Goal: Contribute content: Add original content to the website for others to see

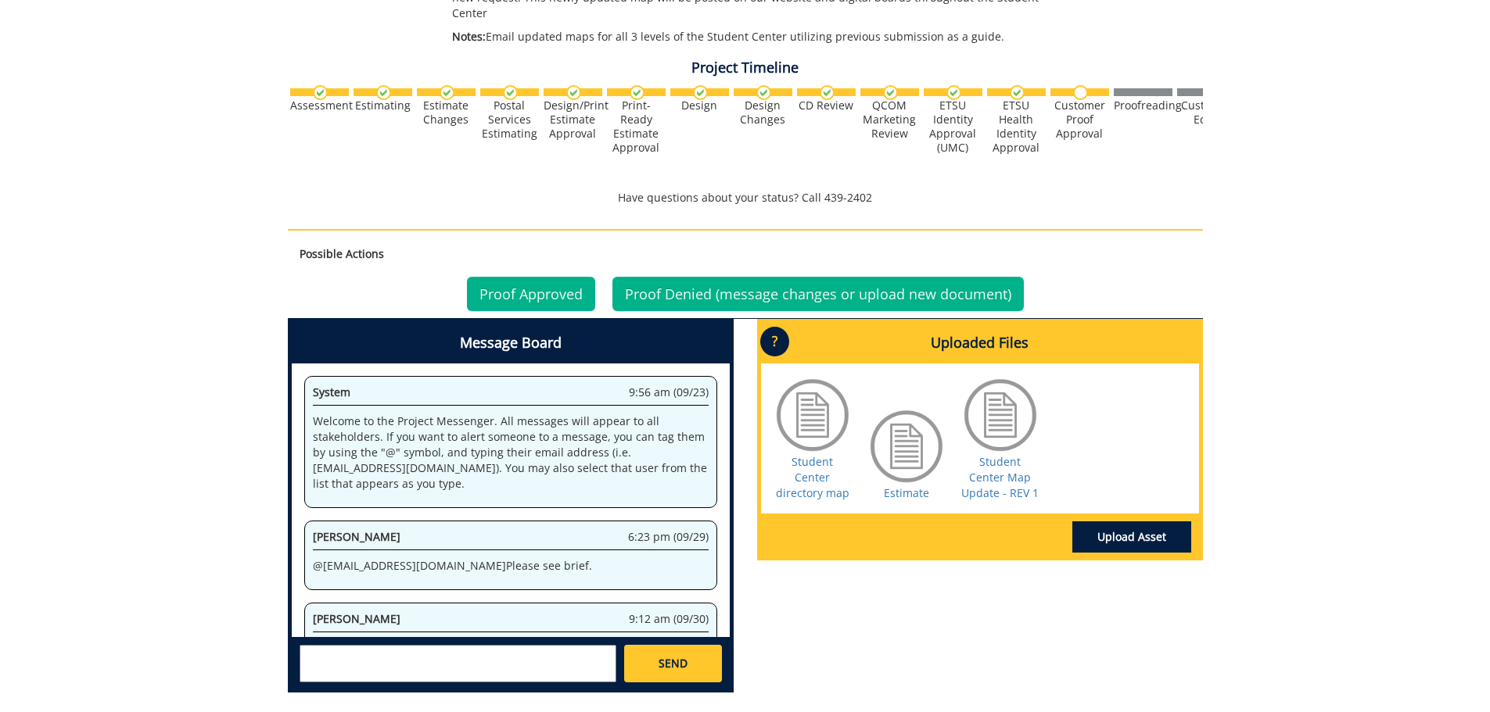
scroll to position [48, 0]
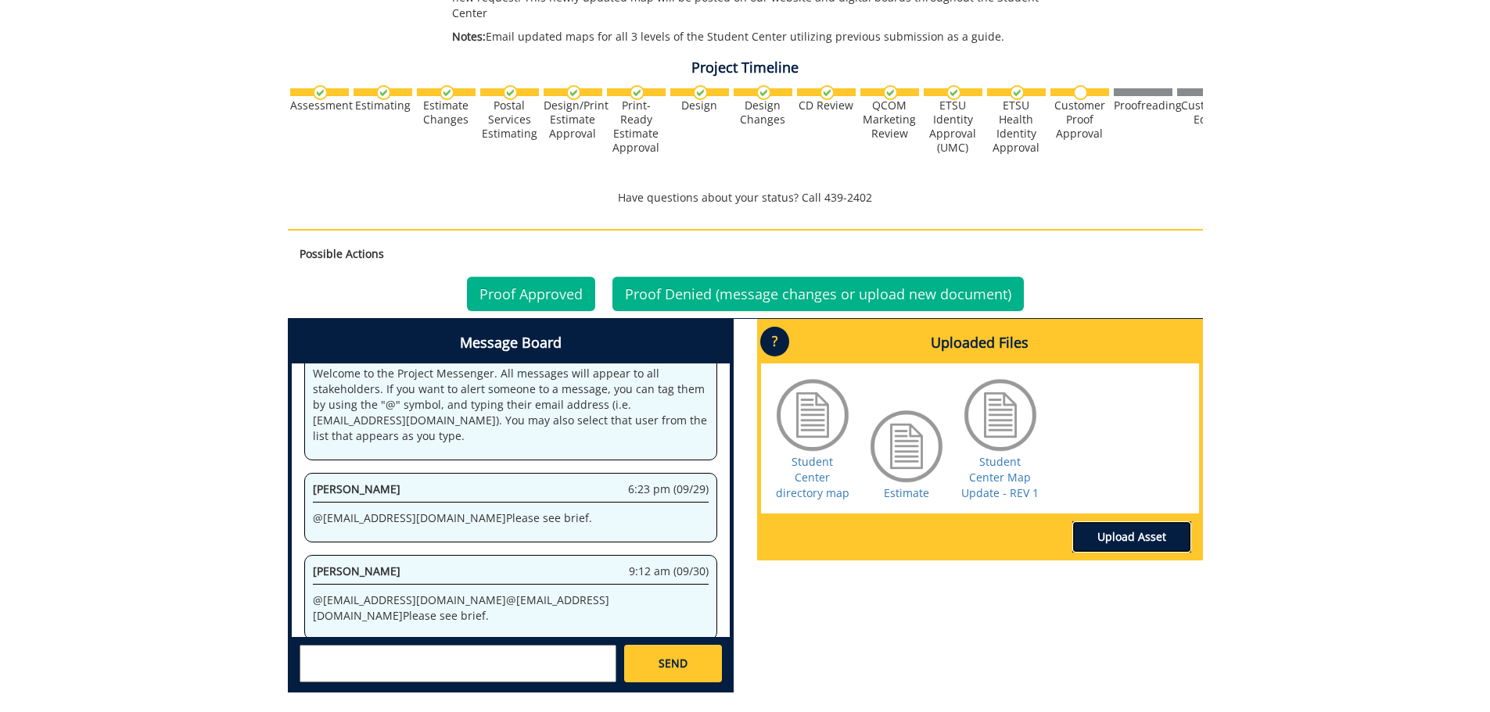
click at [1125, 522] on link "Upload Asset" at bounding box center [1131, 537] width 119 height 31
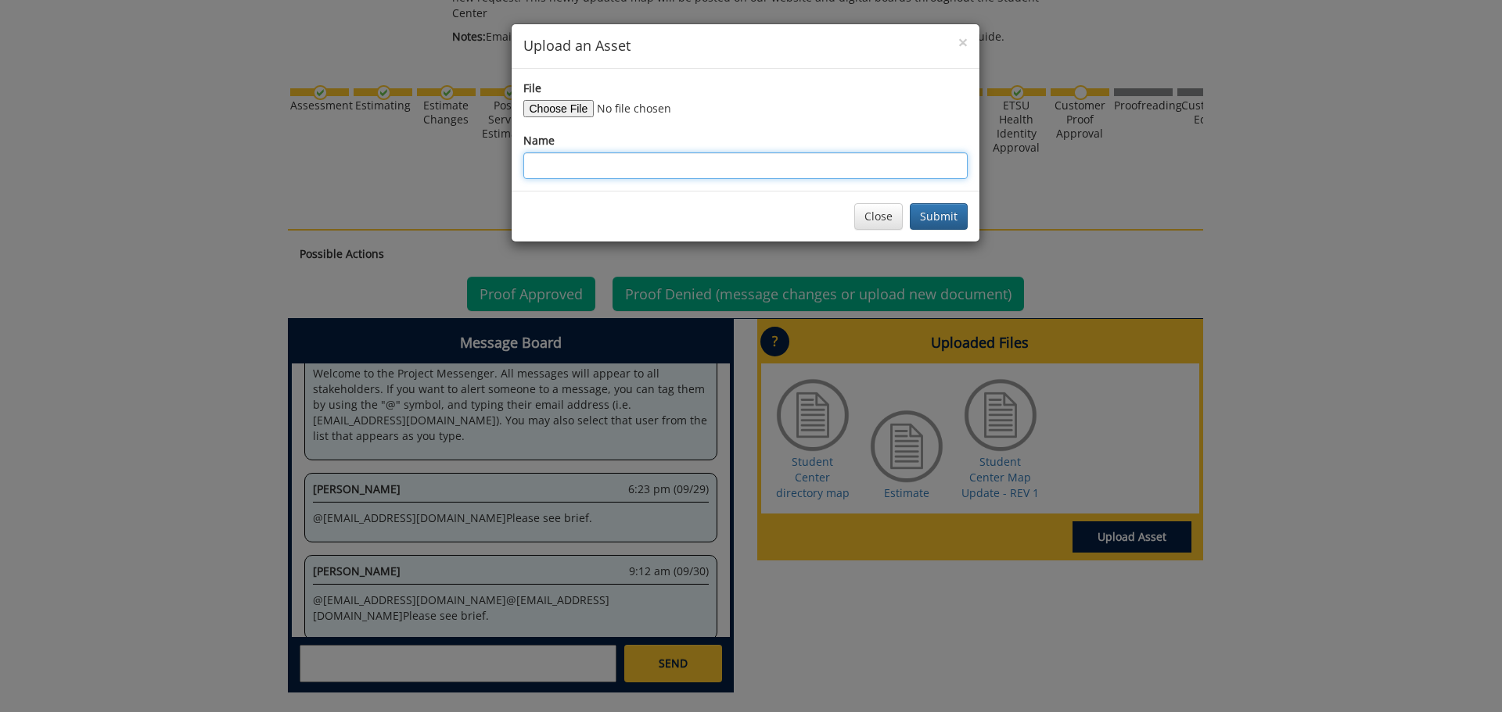
click at [589, 171] on input "Name" at bounding box center [745, 166] width 444 height 27
type input "M"
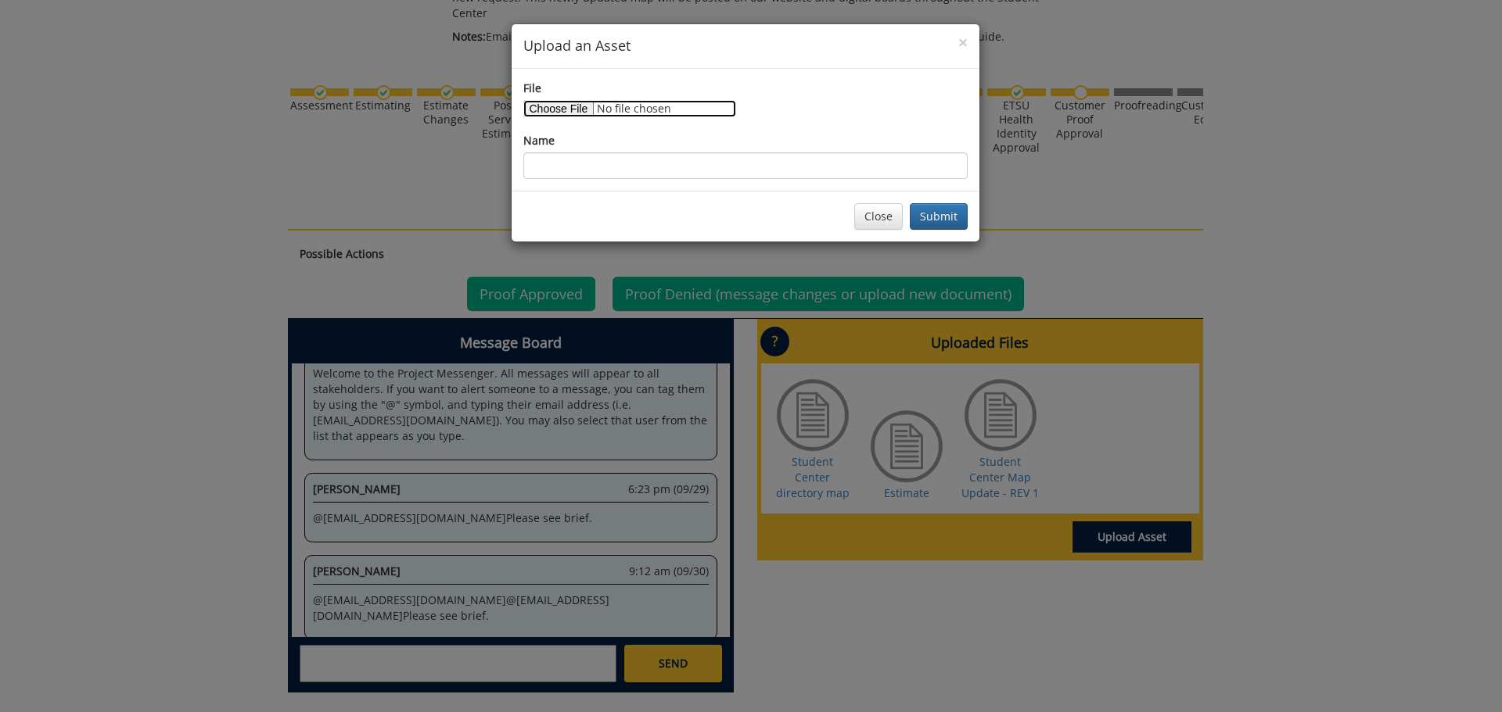
click at [558, 107] on input "File" at bounding box center [629, 108] width 213 height 17
type input "C:\fakepath\[DATE] updates.pdf"
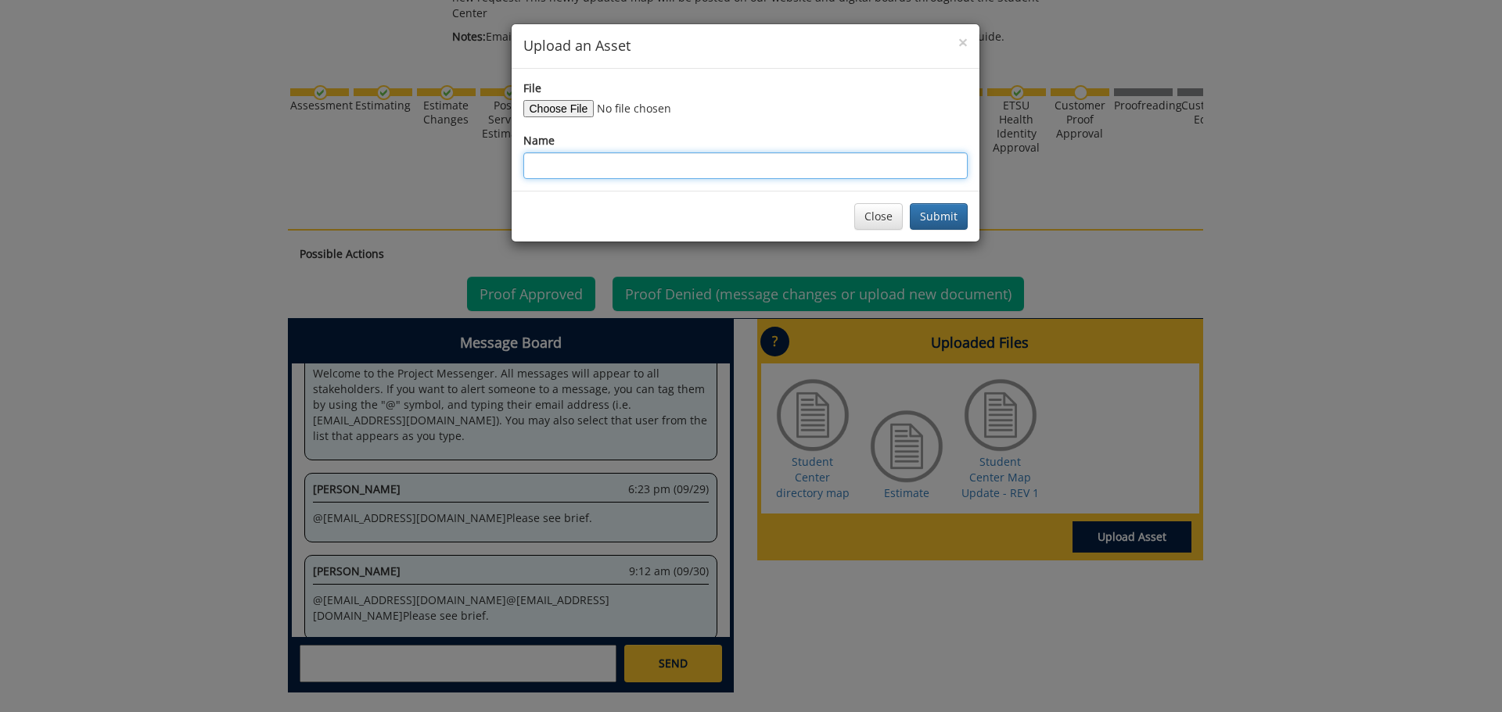
click at [630, 160] on input "Name" at bounding box center [745, 166] width 444 height 27
type input "Map Updates [DATE]"
click at [934, 219] on button "Submit" at bounding box center [939, 216] width 58 height 27
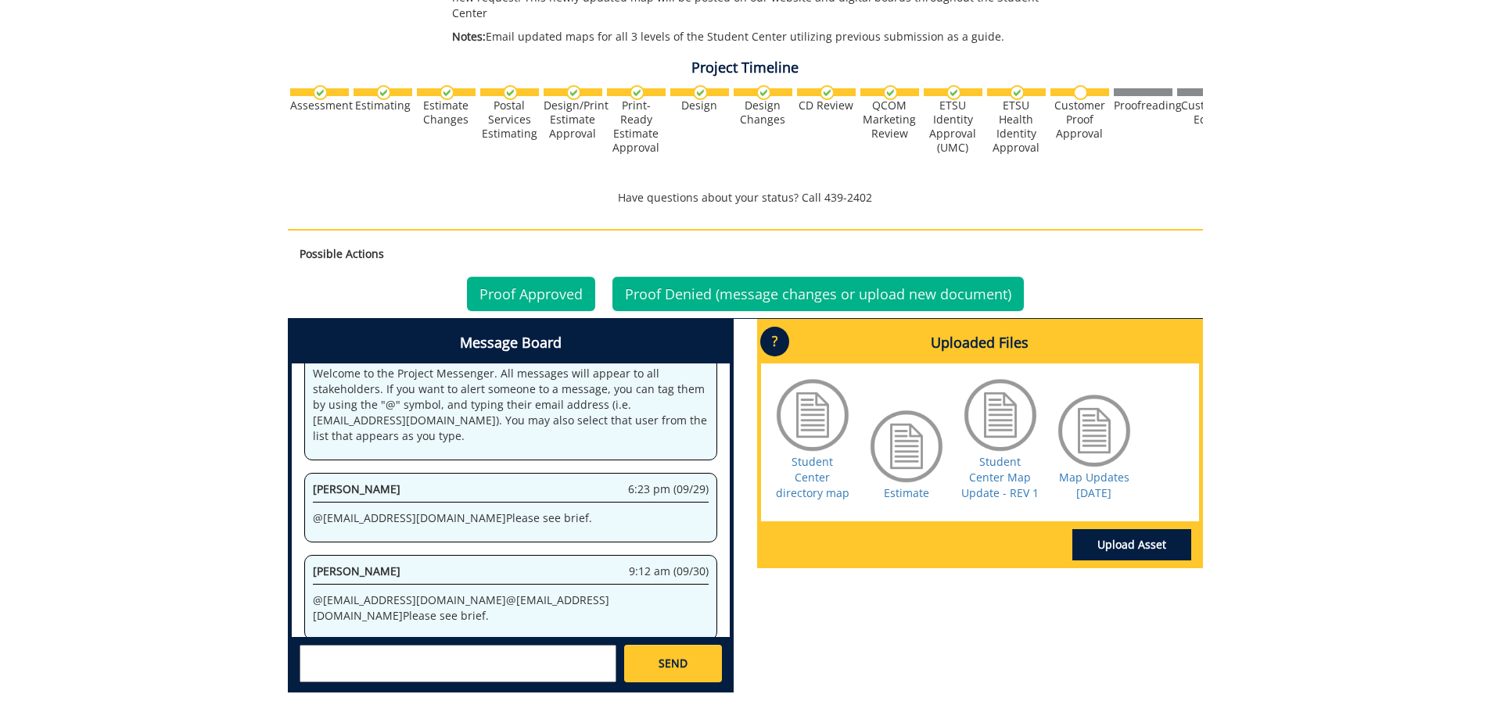
click at [389, 657] on textarea at bounding box center [458, 664] width 317 height 38
type textarea "Please see more changes for all maps attached. Thank you!"
click at [683, 656] on span "SEND" at bounding box center [673, 664] width 29 height 16
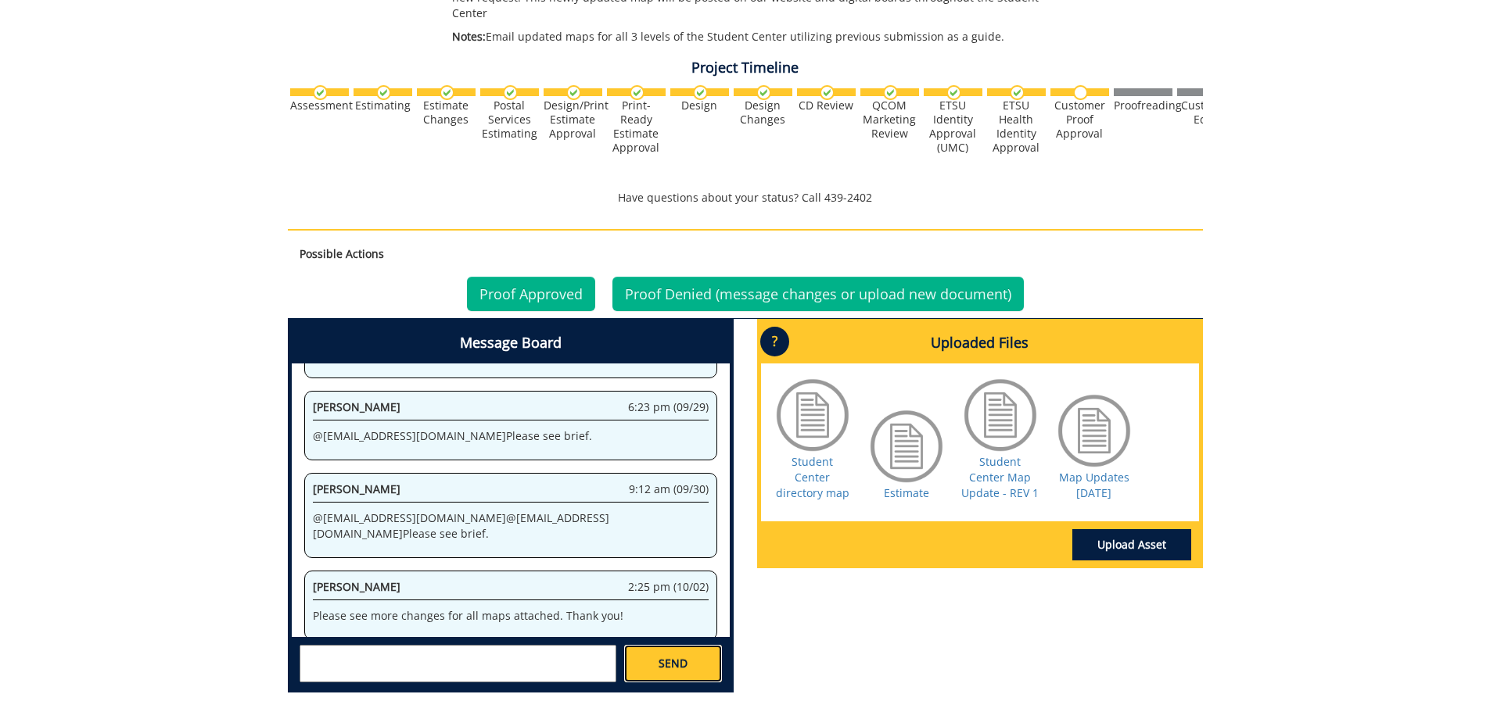
scroll to position [912, 0]
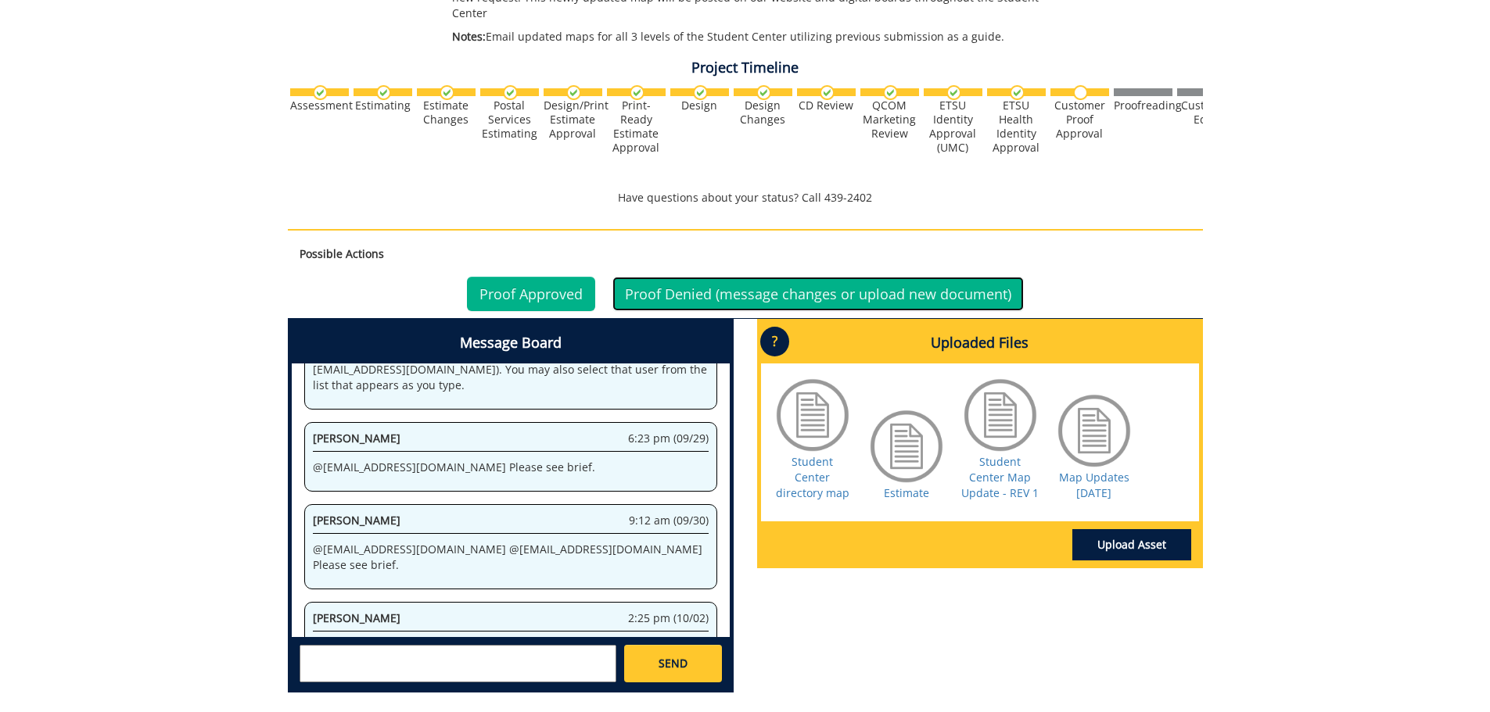
click at [874, 277] on link "Proof Denied (message changes or upload new document)" at bounding box center [817, 294] width 411 height 34
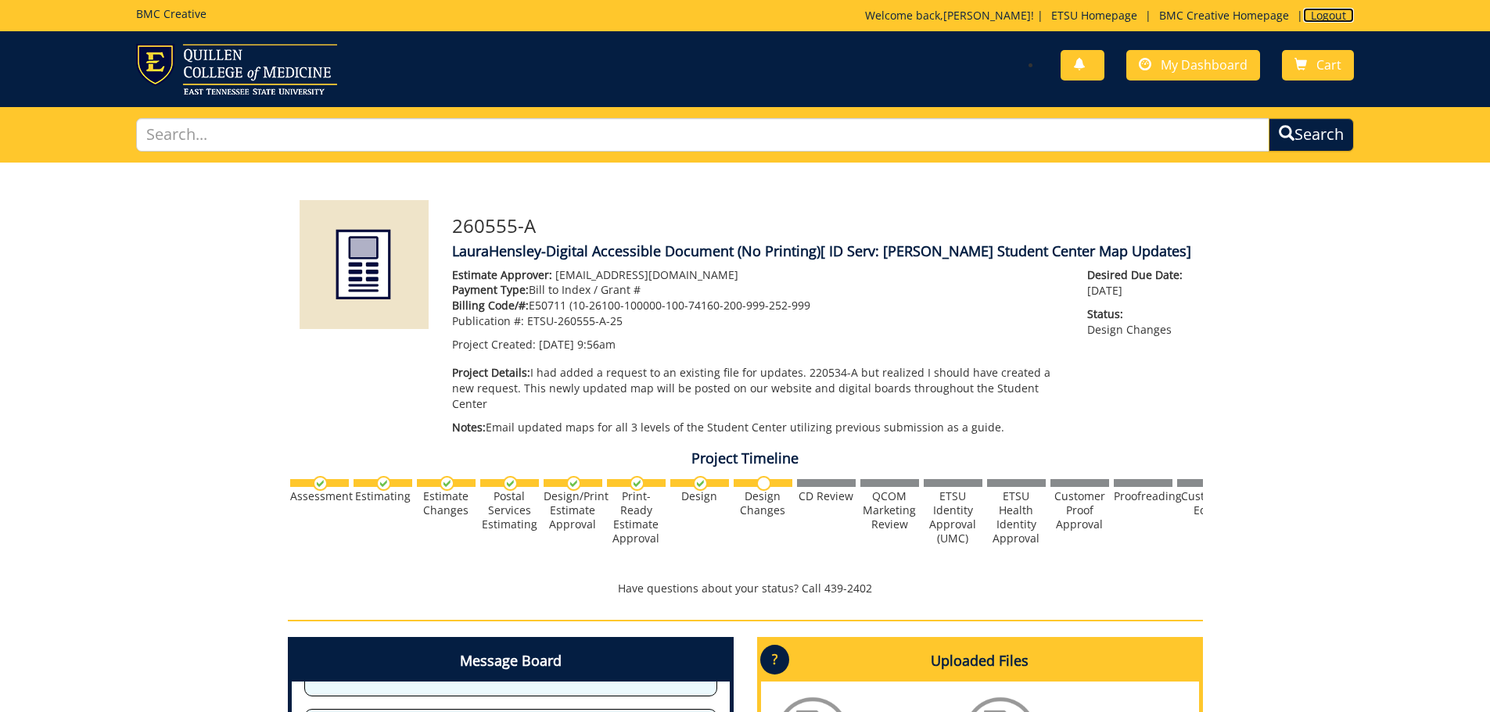
click at [1326, 16] on link "Logout" at bounding box center [1328, 15] width 51 height 15
